Goal: Task Accomplishment & Management: Complete application form

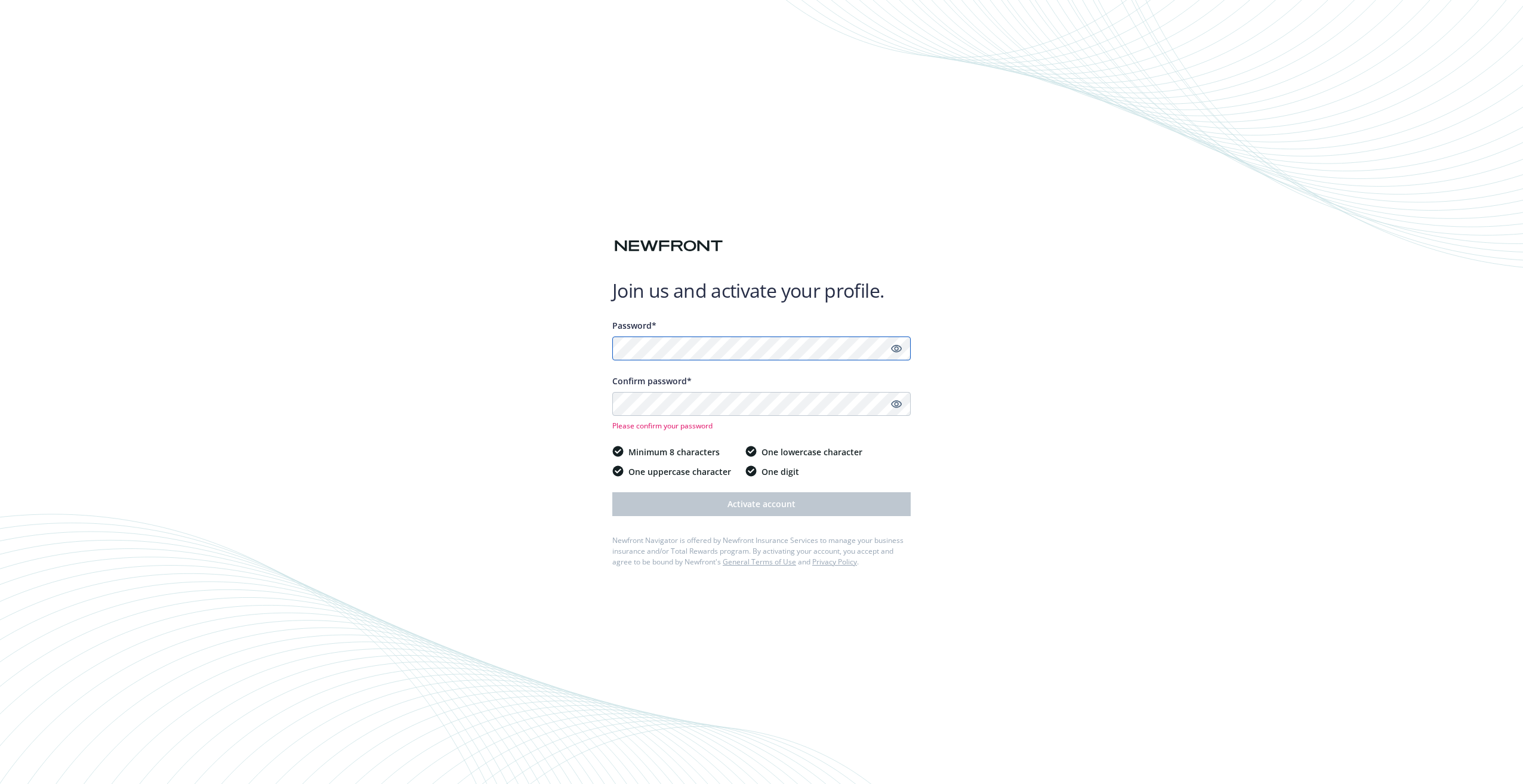
click at [392, 370] on div "Join us and activate your profile. Password* Confirm password* Please confirm y…" at bounding box center [762, 392] width 1523 height 784
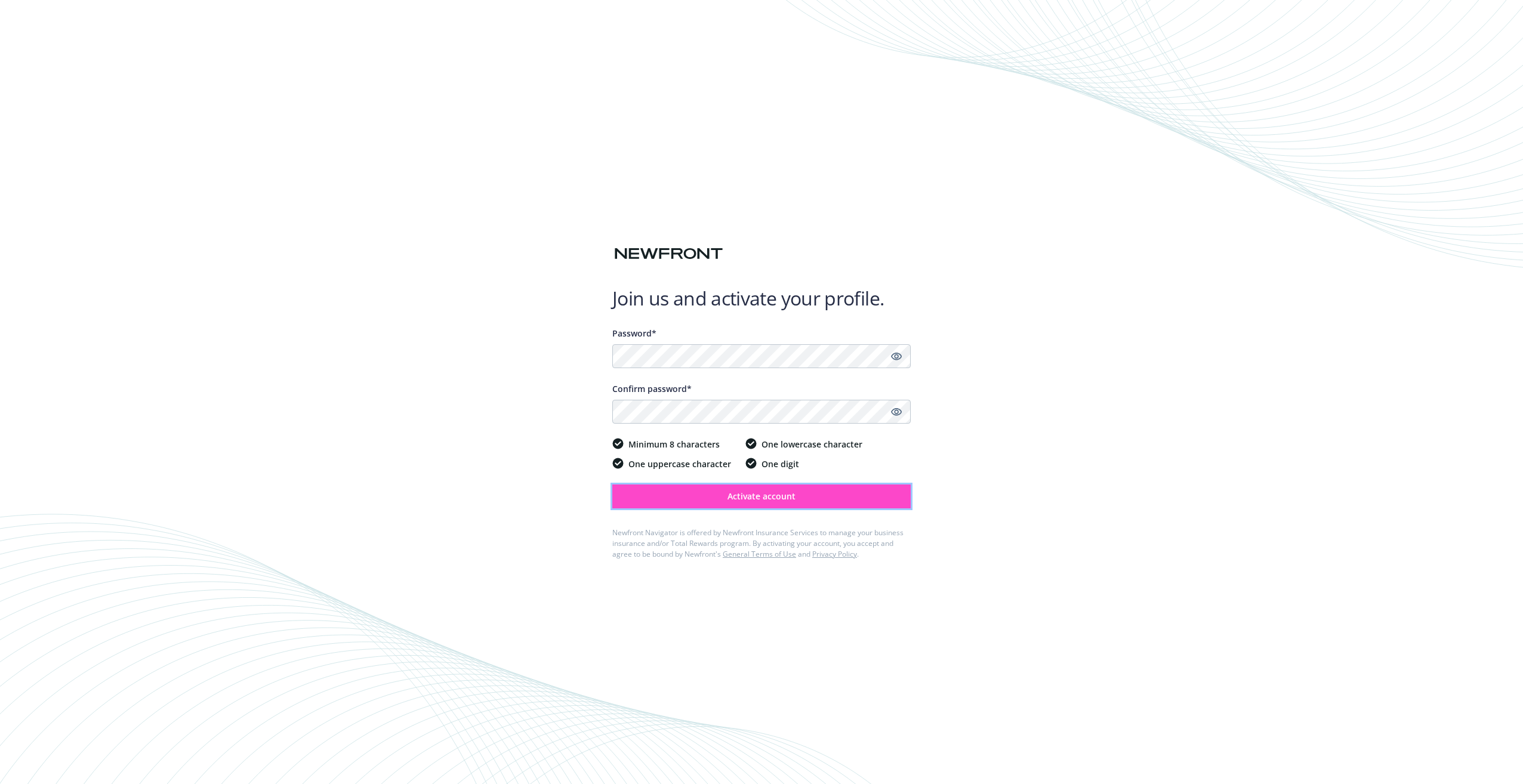
click at [752, 497] on span "Activate account" at bounding box center [762, 496] width 68 height 11
